Goal: Information Seeking & Learning: Understand process/instructions

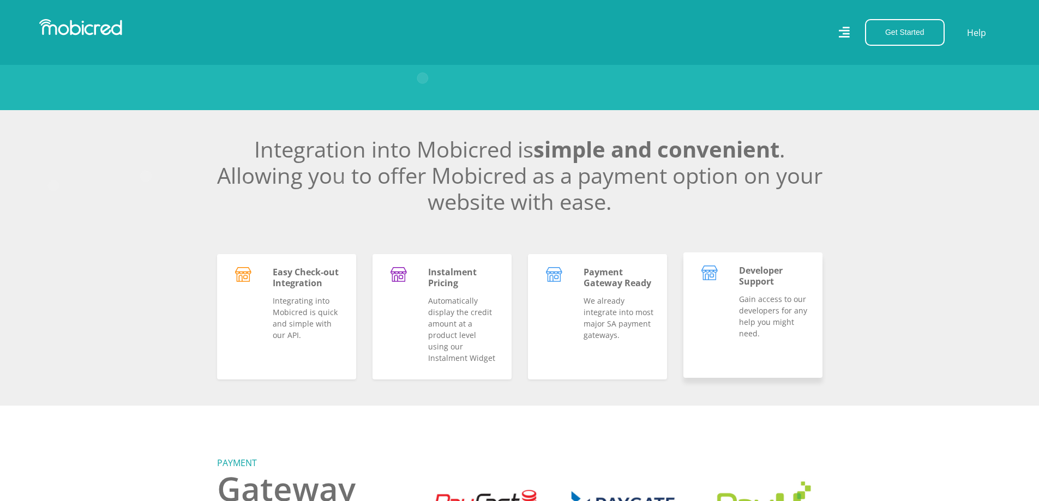
scroll to position [228, 0]
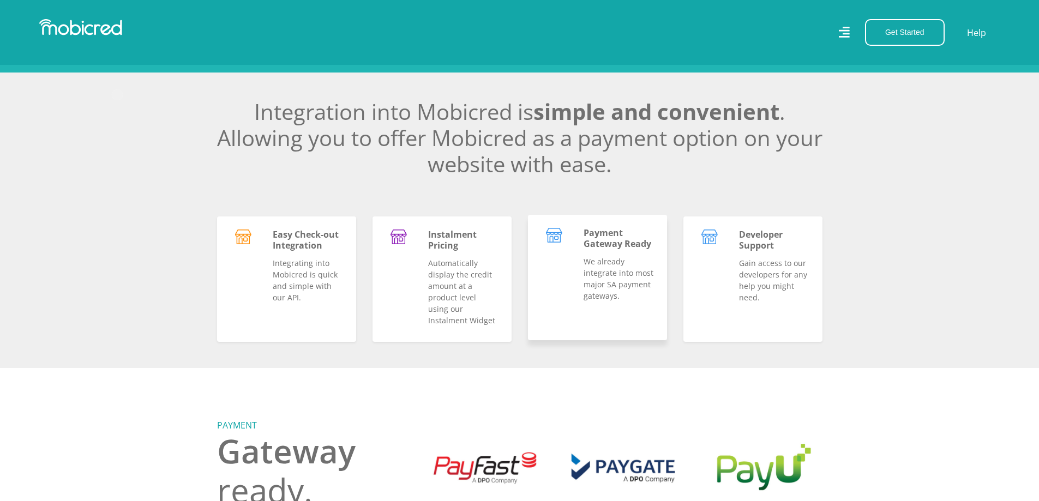
click at [588, 291] on p "We already integrate into most major SA payment gateways." at bounding box center [619, 279] width 70 height 46
click at [560, 243] on img at bounding box center [554, 235] width 17 height 15
click at [585, 271] on p "We already integrate into most major SA payment gateways." at bounding box center [619, 279] width 70 height 46
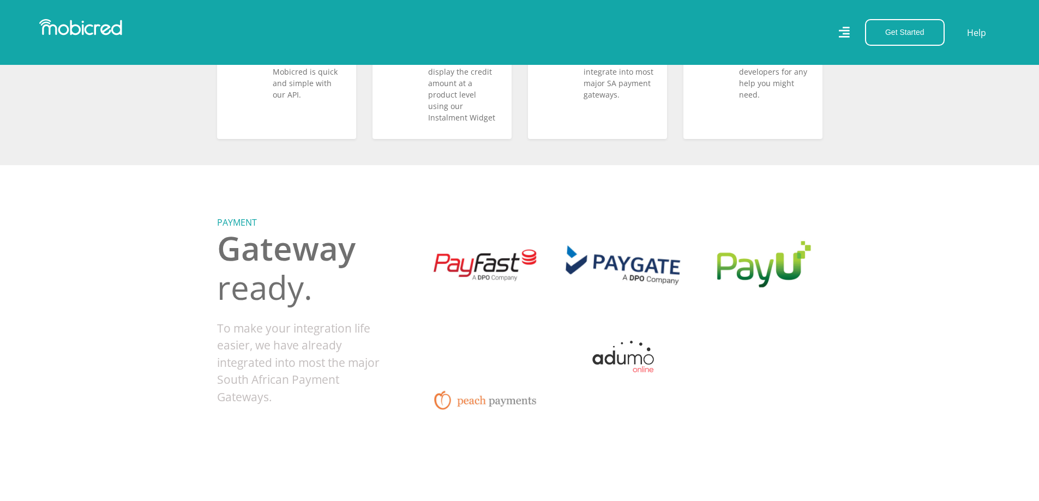
scroll to position [432, 0]
click at [604, 274] on img at bounding box center [623, 265] width 143 height 143
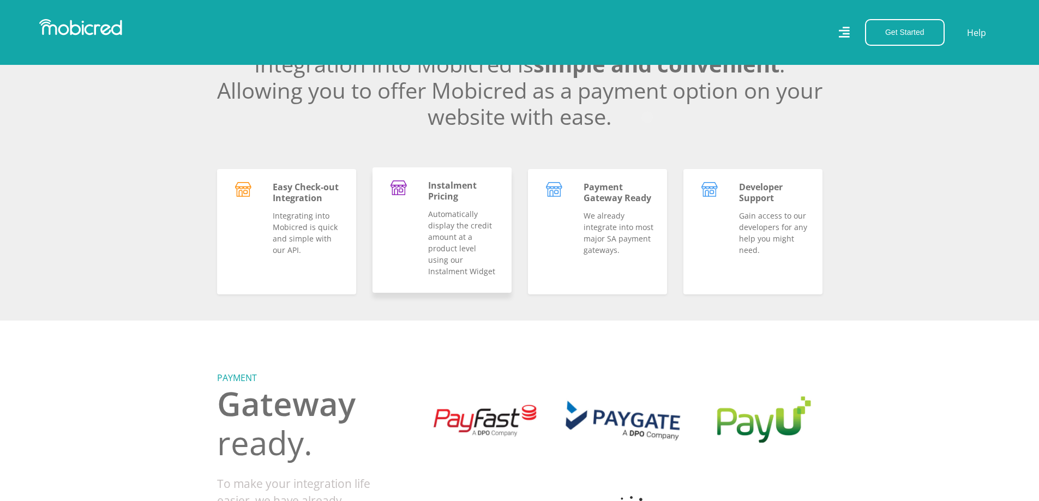
scroll to position [273, 0]
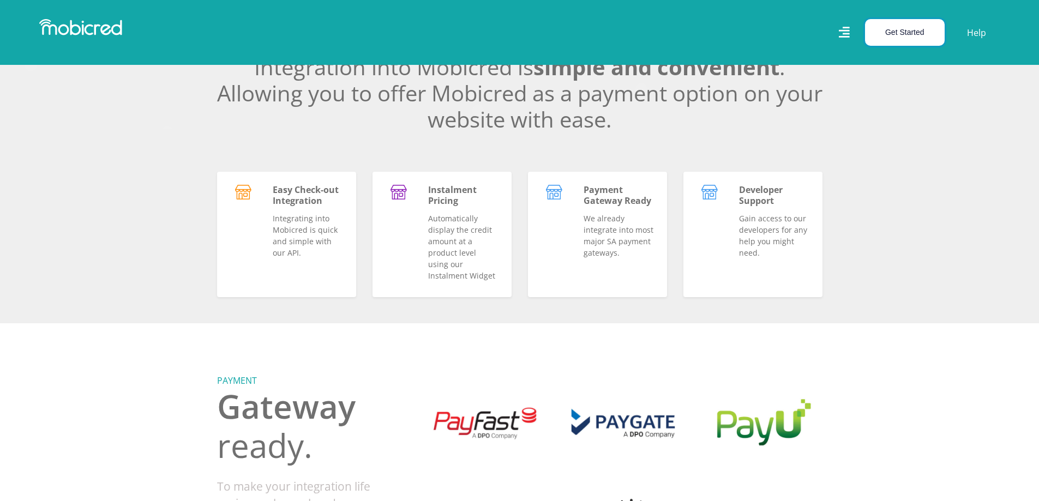
click at [919, 30] on button "Get Started" at bounding box center [905, 32] width 80 height 27
click at [909, 195] on section "Integration into Mobicred is simple and convenient . Allowing you to offer Mobi…" at bounding box center [519, 176] width 1039 height 296
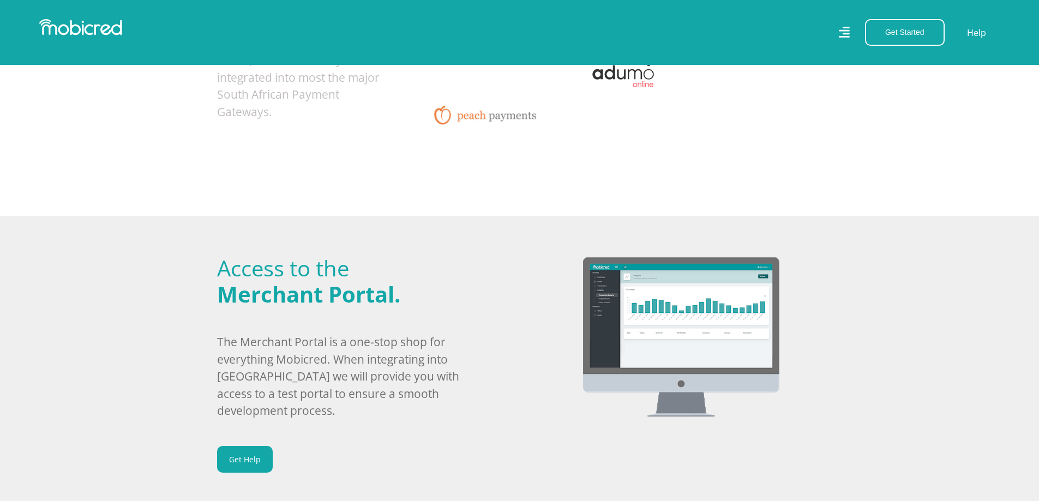
scroll to position [540, 0]
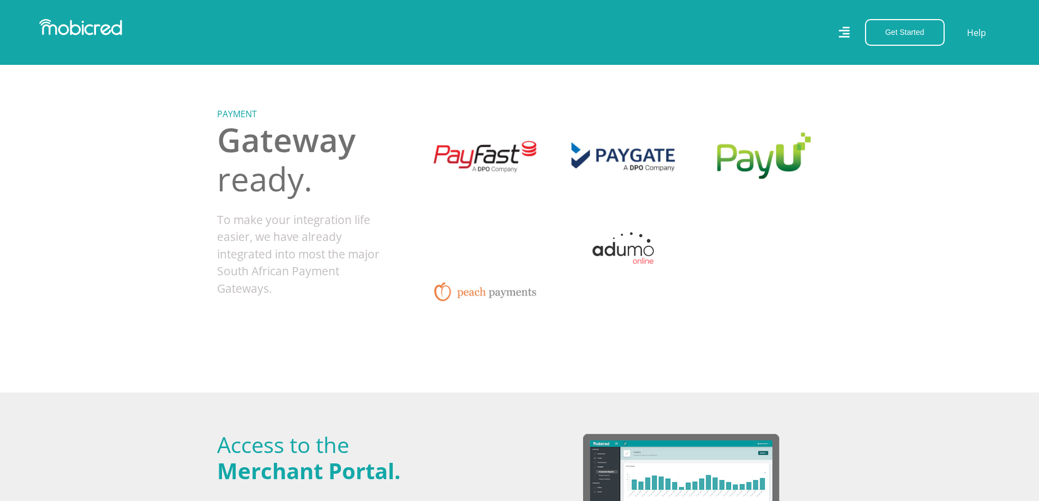
drag, startPoint x: 782, startPoint y: 250, endPoint x: 794, endPoint y: 256, distance: 12.7
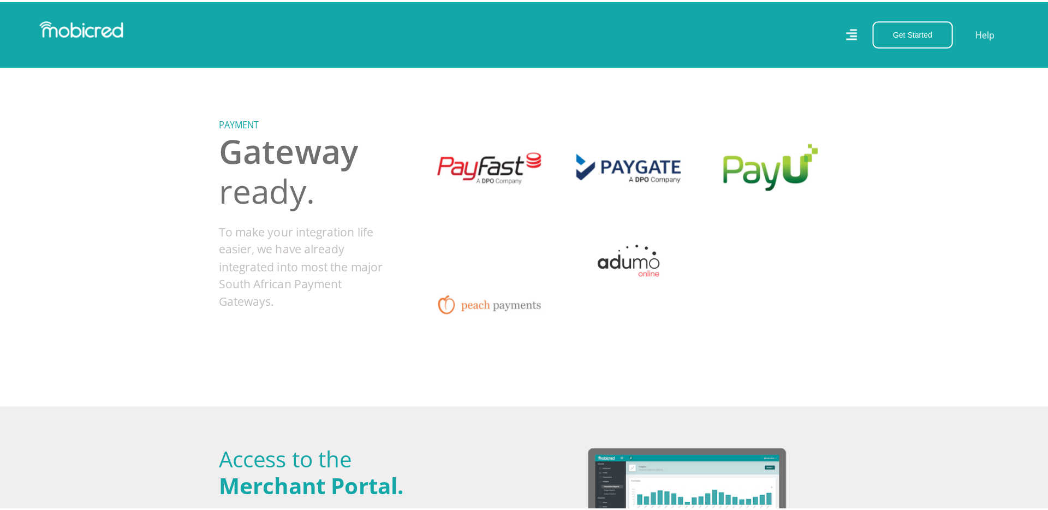
scroll to position [529, 0]
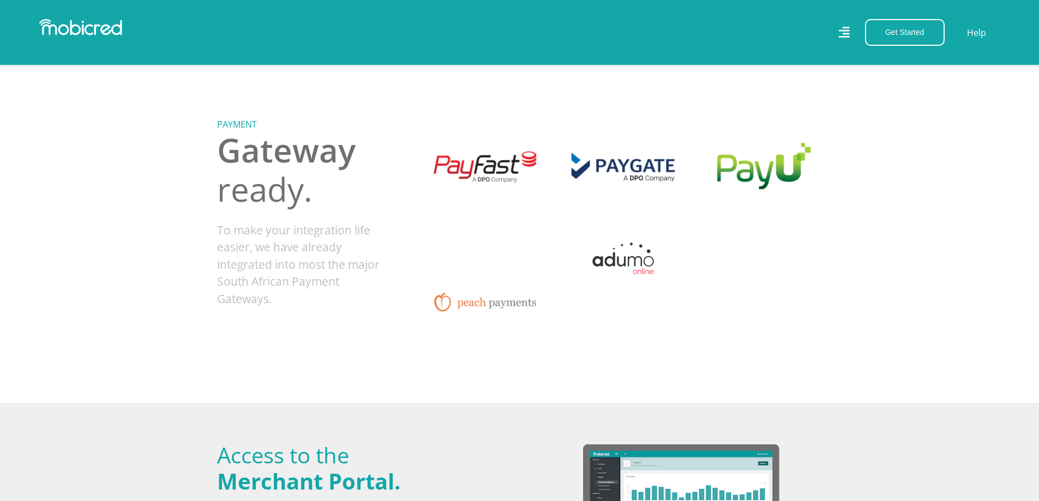
click at [849, 33] on div "Get Started Open an Account Account Holder Login Help" at bounding box center [764, 32] width 489 height 27
click at [847, 32] on icon at bounding box center [844, 33] width 11 height 16
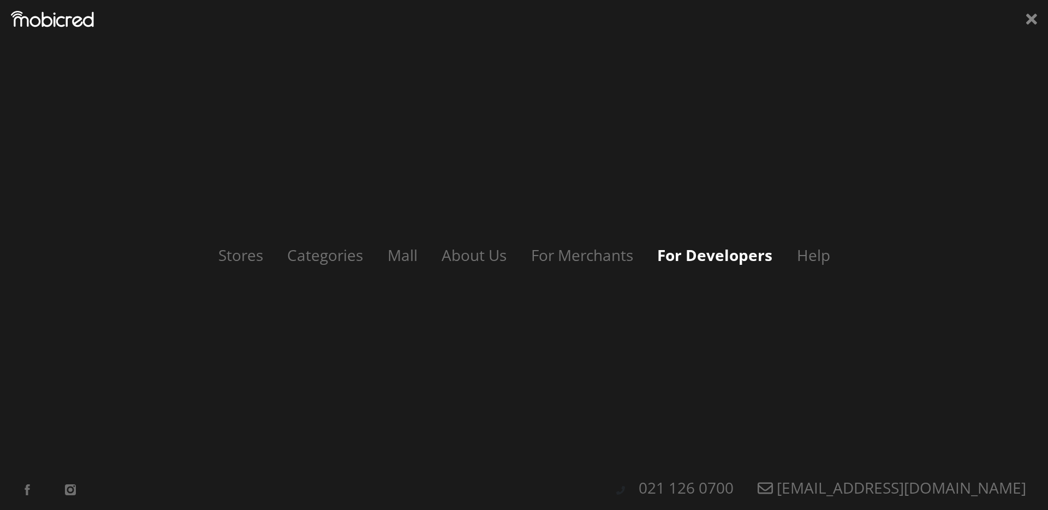
click at [743, 245] on link "For Developers" at bounding box center [714, 254] width 137 height 21
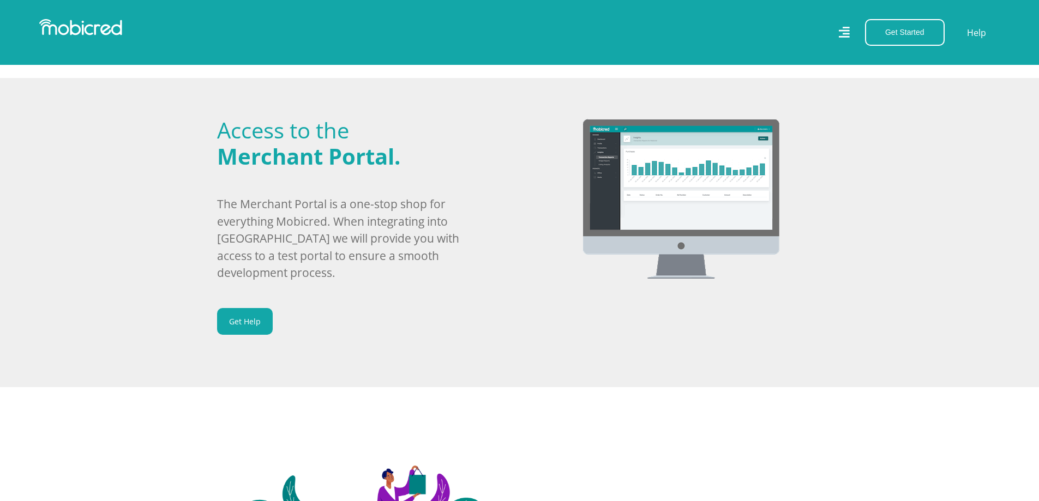
scroll to position [551, 0]
